Goal: Find specific page/section: Find specific page/section

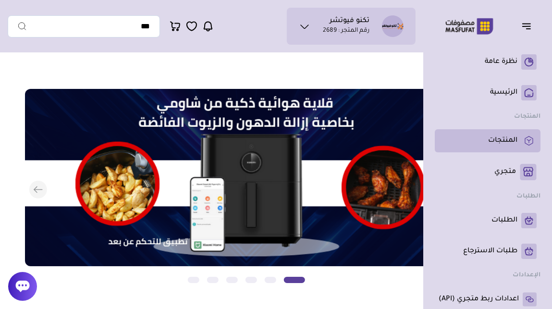
click at [498, 140] on p "المنتجات" at bounding box center [502, 141] width 29 height 10
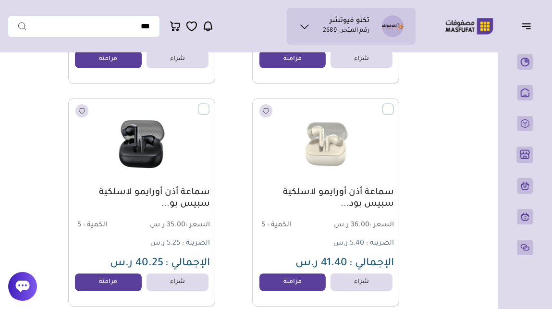
scroll to position [1859, 0]
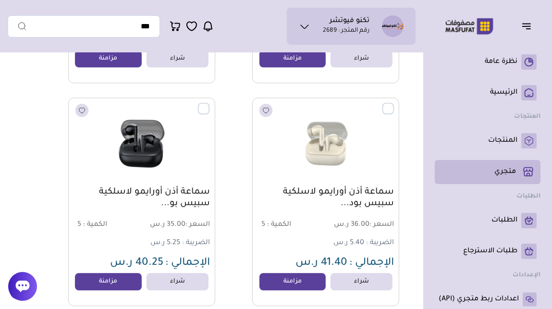
click at [502, 174] on p "متجري ( 0 )" at bounding box center [506, 172] width 22 height 10
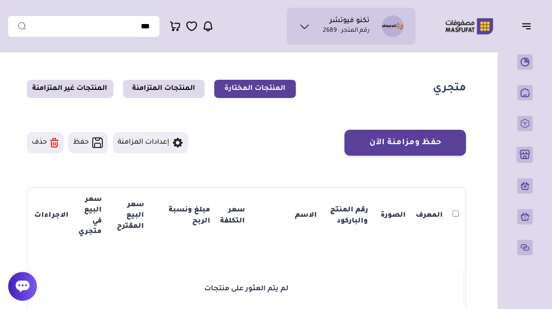
scroll to position [6, 0]
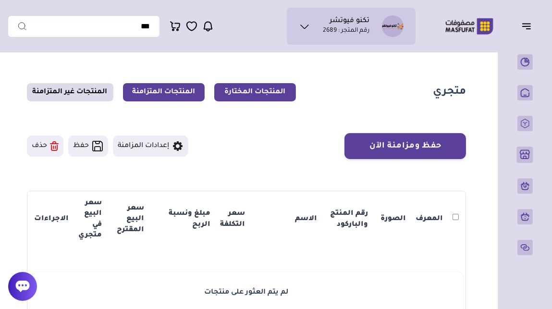
click at [172, 87] on link "المنتجات المتزامنة" at bounding box center [164, 92] width 82 height 18
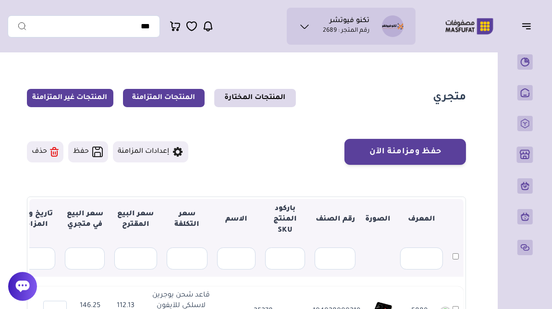
click at [76, 94] on link "المنتجات غير المتزامنة" at bounding box center [70, 98] width 87 height 18
